Goal: Information Seeking & Learning: Learn about a topic

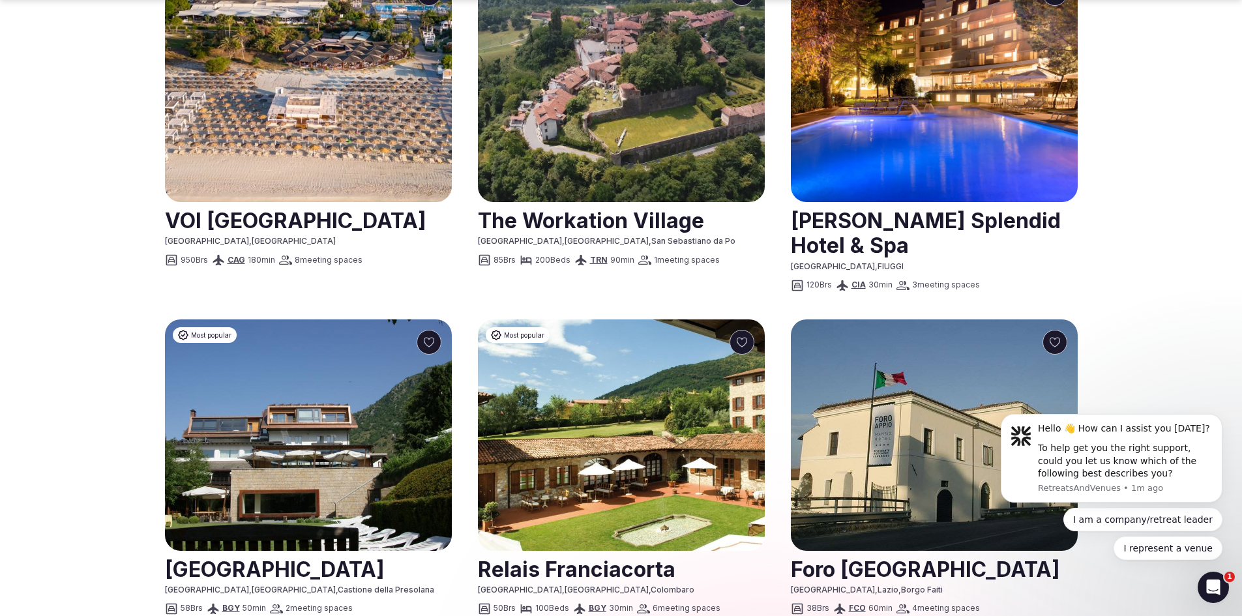
scroll to position [796, 0]
click at [827, 552] on link at bounding box center [934, 568] width 287 height 33
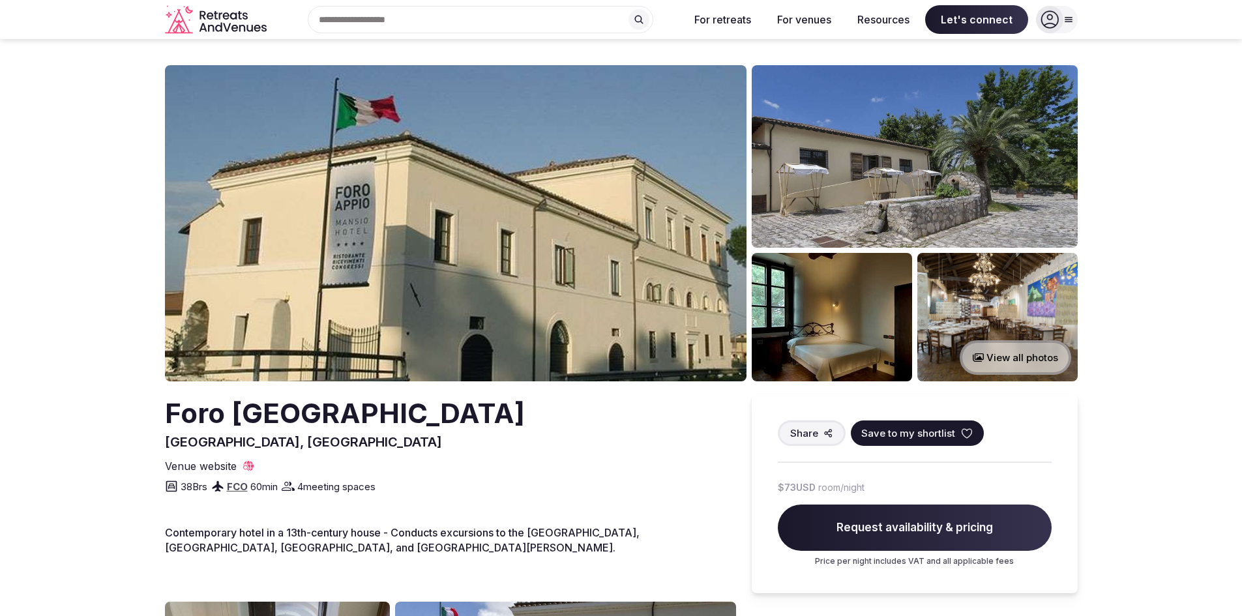
click at [823, 193] on img at bounding box center [915, 156] width 326 height 183
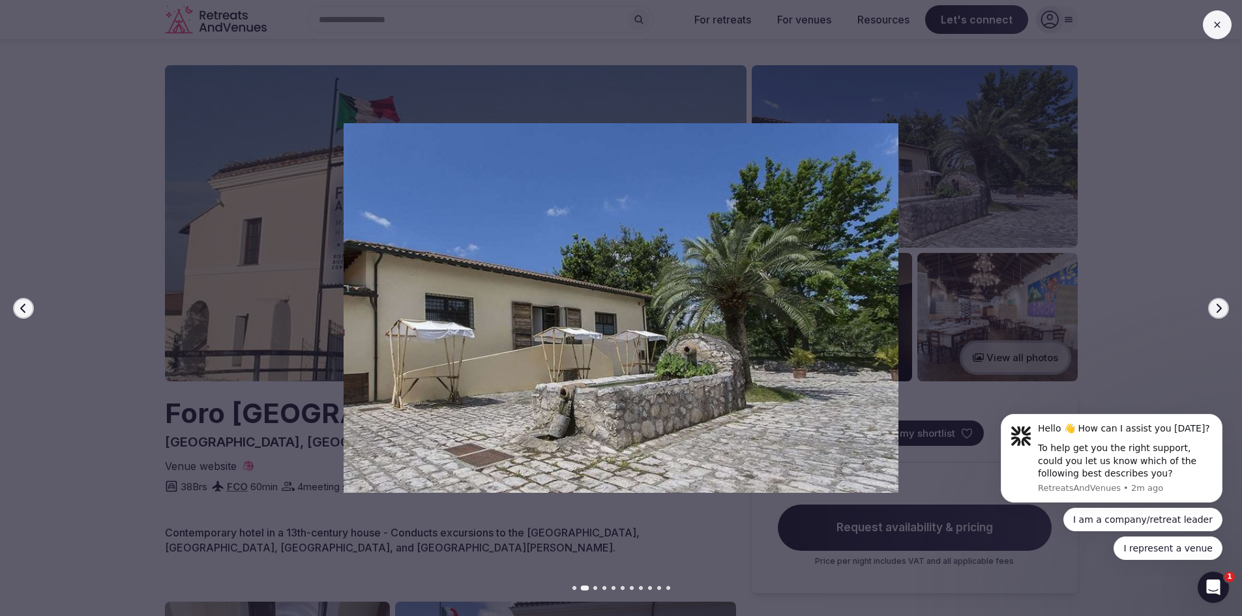
click at [1219, 308] on icon "button" at bounding box center [1219, 308] width 10 height 10
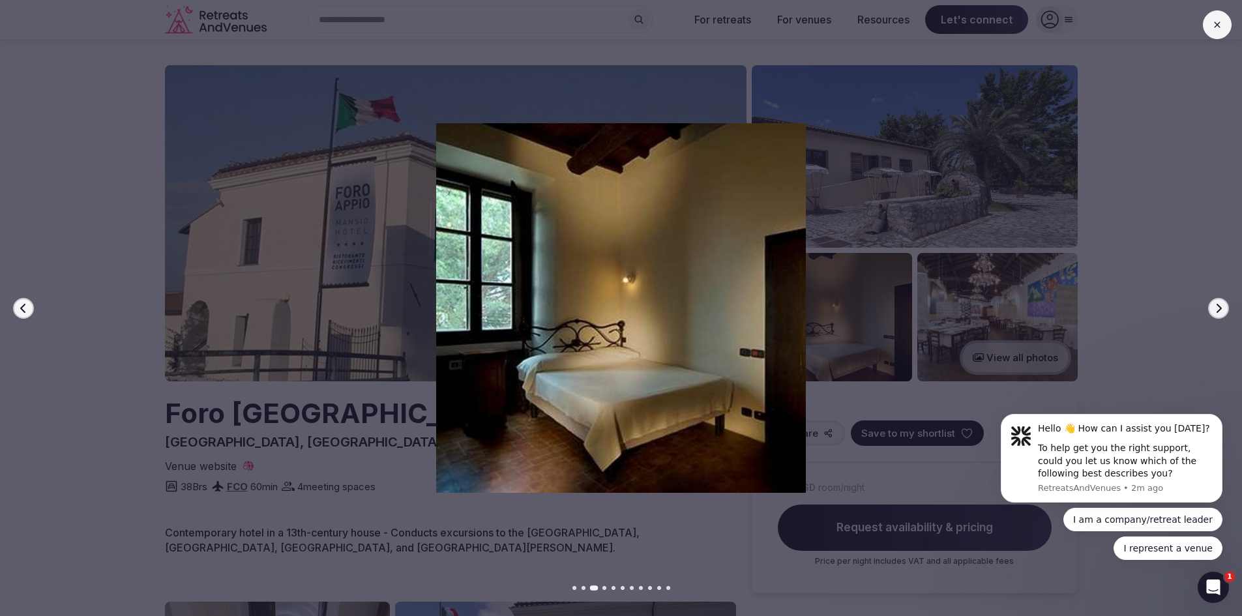
click at [1219, 308] on icon "button" at bounding box center [1219, 308] width 10 height 10
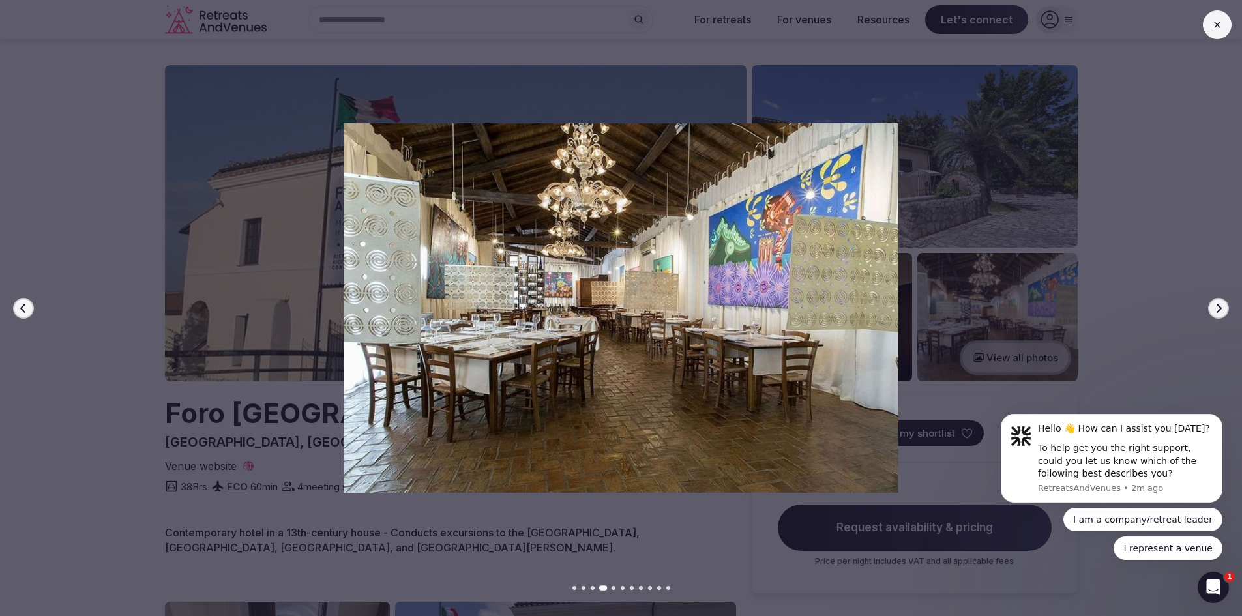
click at [1219, 308] on icon "button" at bounding box center [1219, 308] width 10 height 10
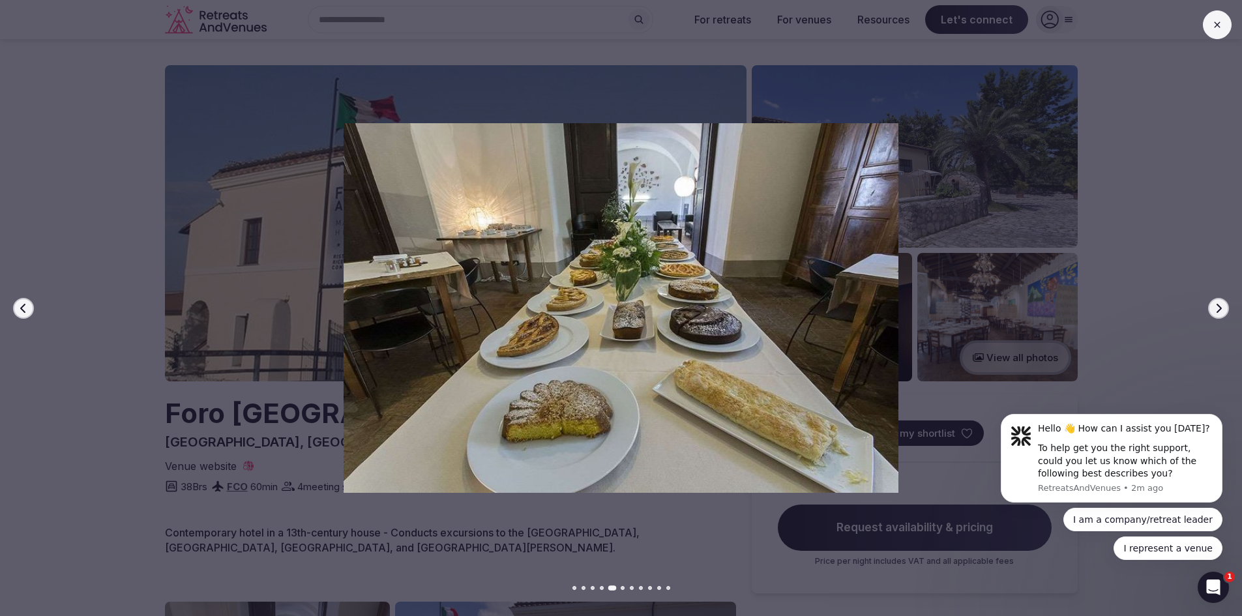
click at [1219, 308] on icon "button" at bounding box center [1219, 308] width 10 height 10
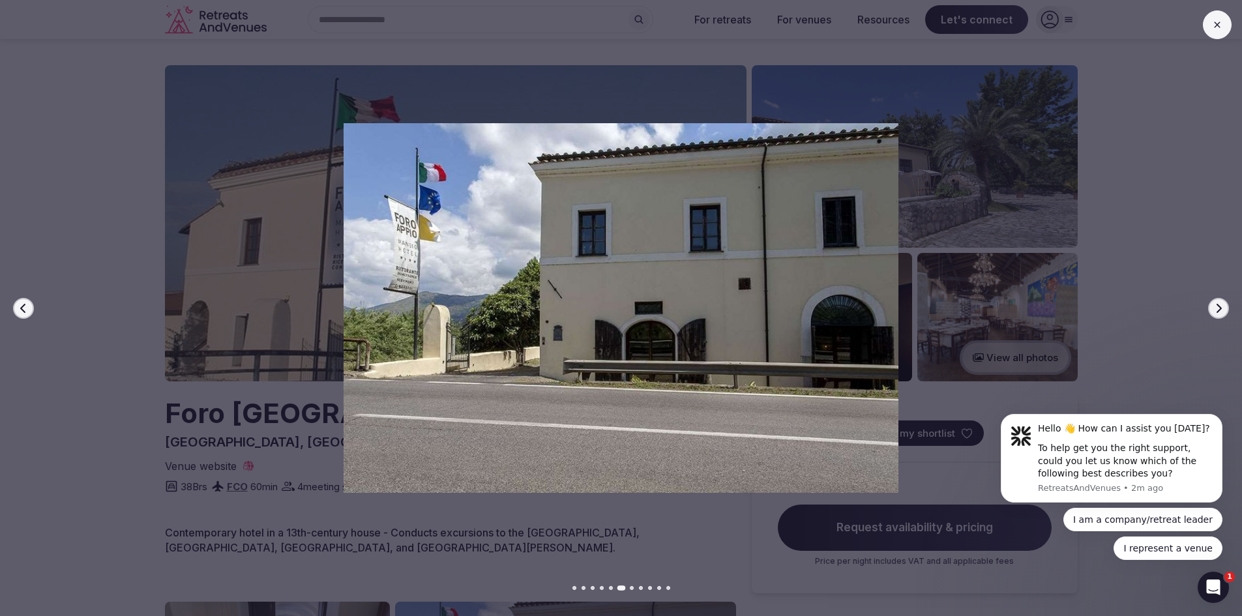
click at [1219, 308] on icon "button" at bounding box center [1219, 308] width 10 height 10
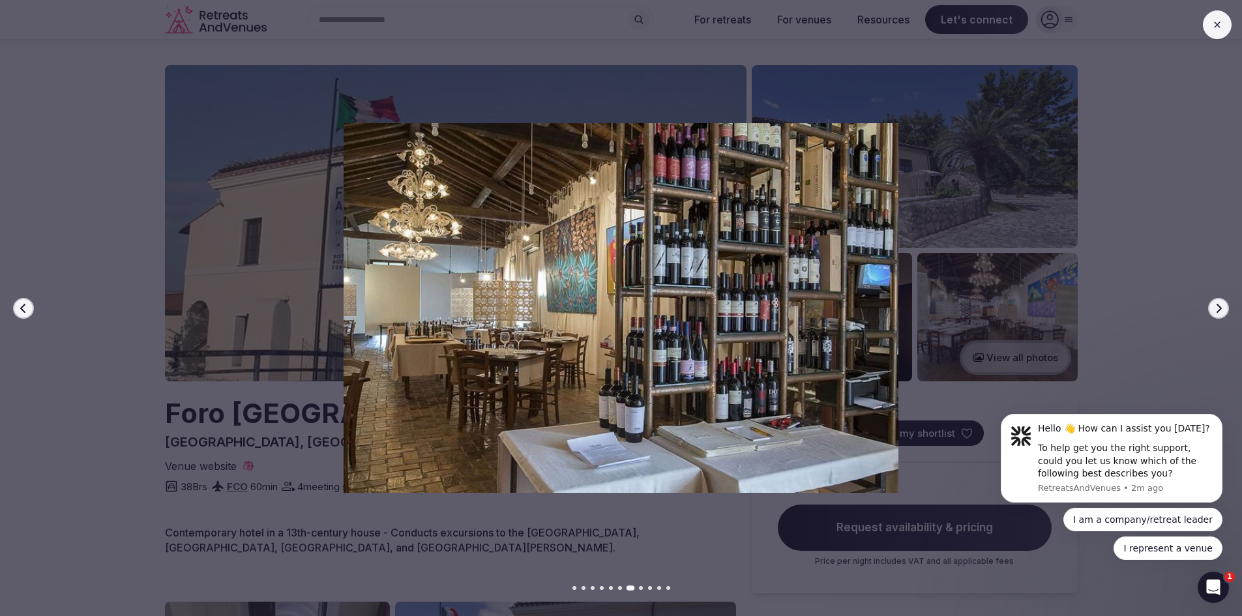
click at [1219, 308] on icon "button" at bounding box center [1219, 308] width 10 height 10
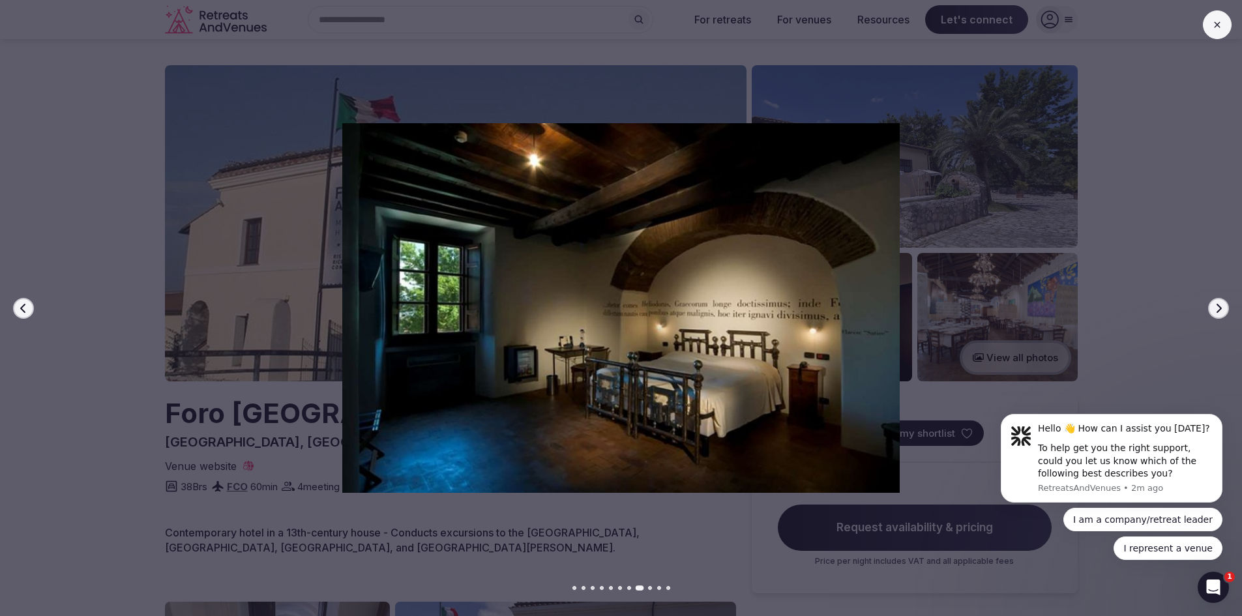
click at [1219, 308] on icon "button" at bounding box center [1219, 308] width 10 height 10
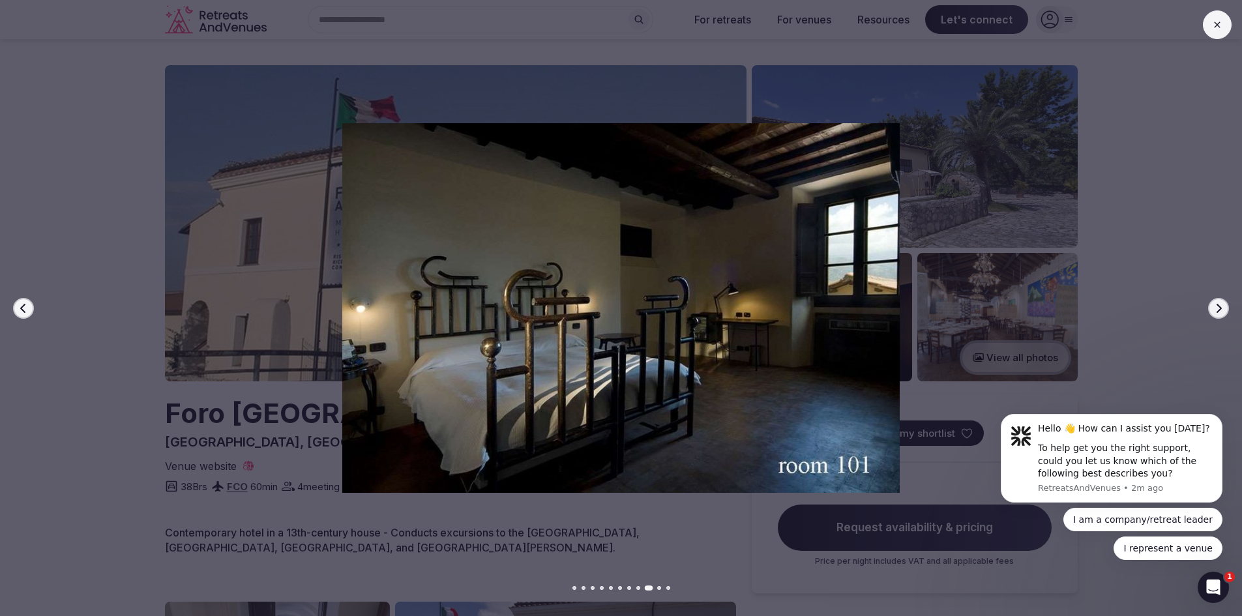
click at [1219, 308] on icon "button" at bounding box center [1219, 308] width 10 height 10
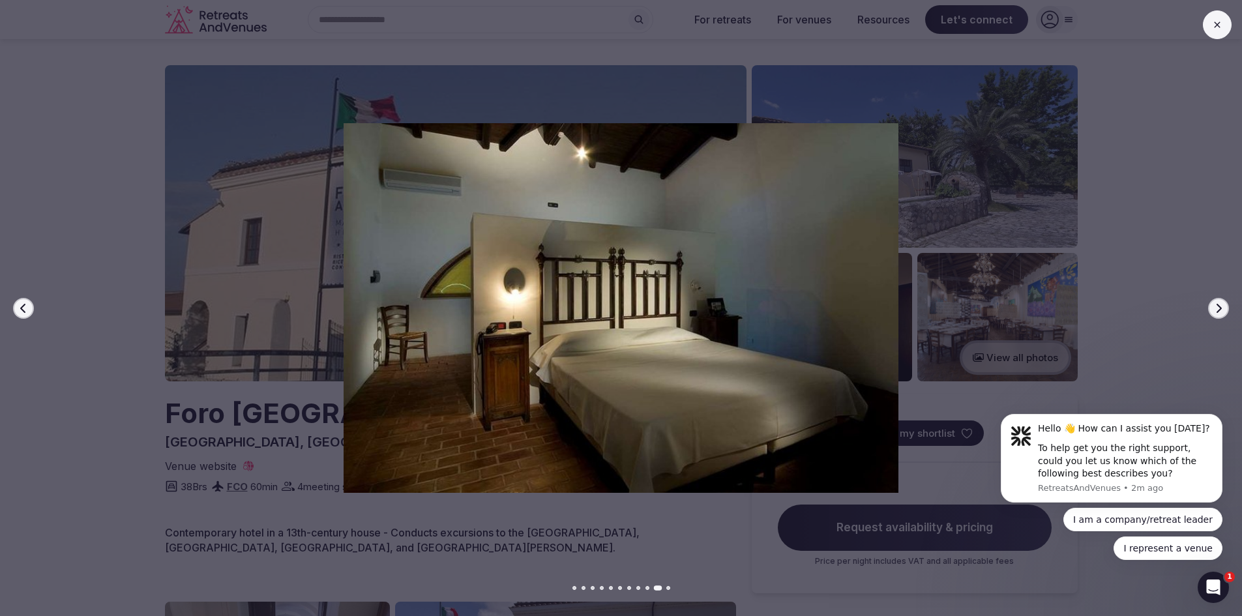
click at [1219, 308] on icon "button" at bounding box center [1219, 308] width 10 height 10
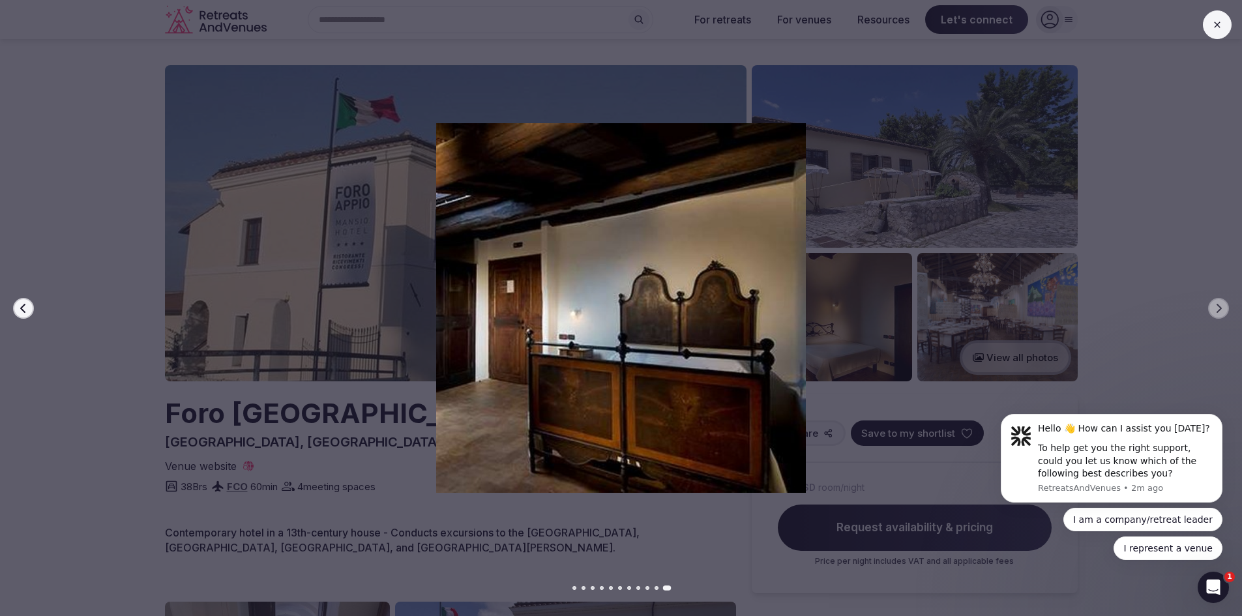
click at [1206, 22] on button at bounding box center [1217, 24] width 29 height 29
